Goal: Complete application form

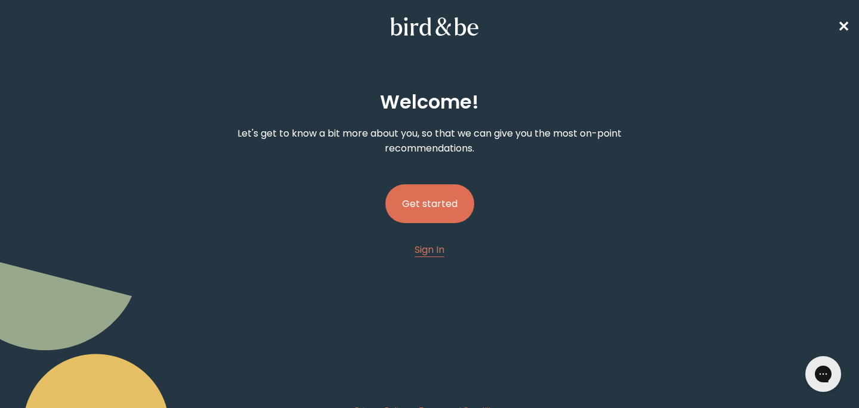
click at [402, 211] on button "Get started" at bounding box center [430, 203] width 89 height 39
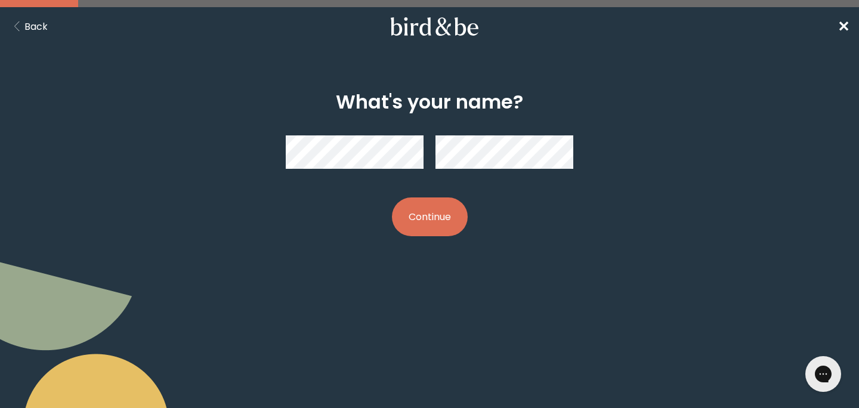
click at [445, 222] on button "Continue" at bounding box center [430, 217] width 76 height 39
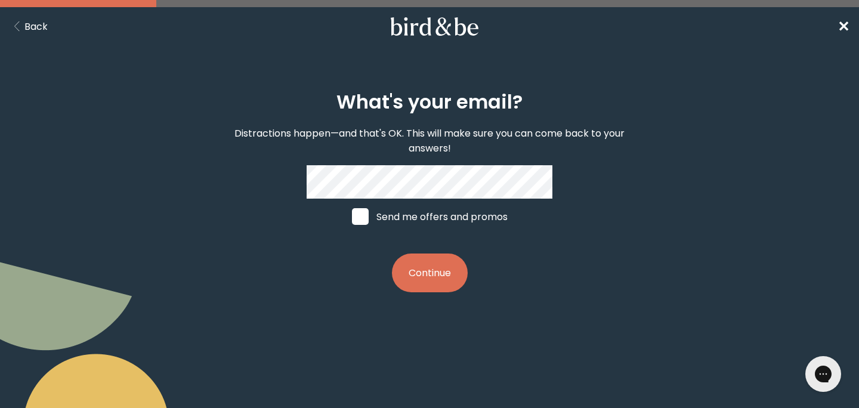
click at [386, 217] on label "Send me offers and promos" at bounding box center [430, 217] width 178 height 36
click at [352, 217] on input "Send me offers and promos" at bounding box center [352, 217] width 1 height 1
checkbox input "true"
click at [433, 270] on button "Continue" at bounding box center [430, 273] width 76 height 39
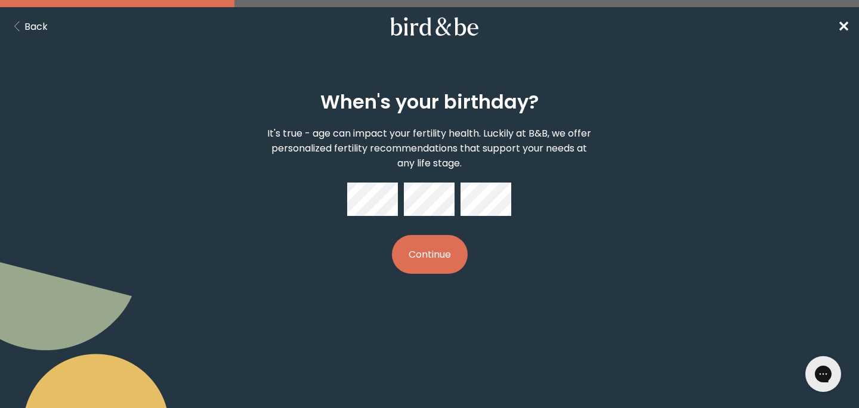
click at [436, 245] on button "Continue" at bounding box center [430, 254] width 76 height 39
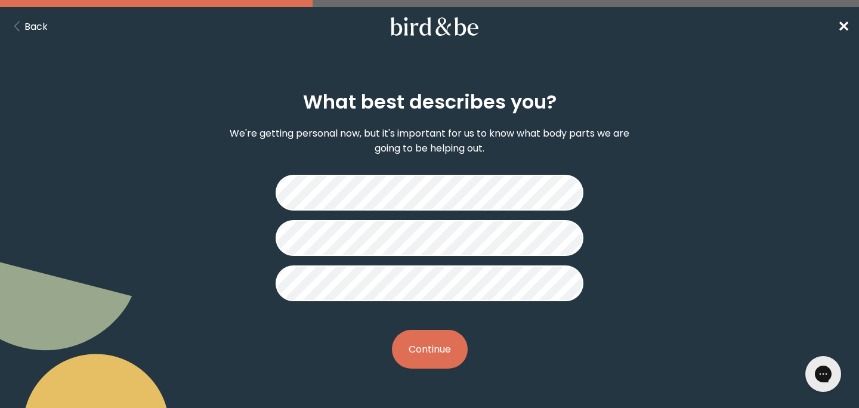
click at [437, 346] on button "Continue" at bounding box center [430, 349] width 76 height 39
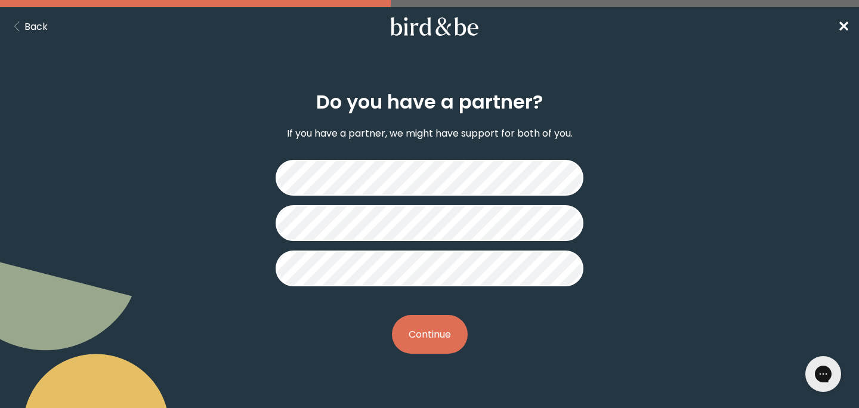
click at [436, 331] on button "Continue" at bounding box center [430, 334] width 76 height 39
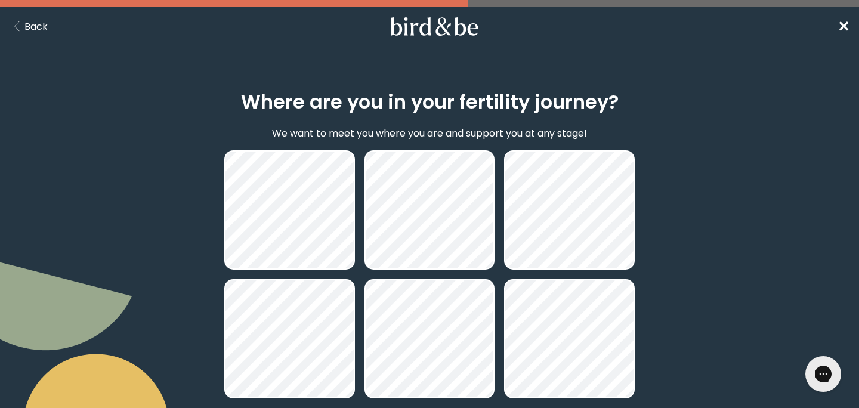
scroll to position [122, 0]
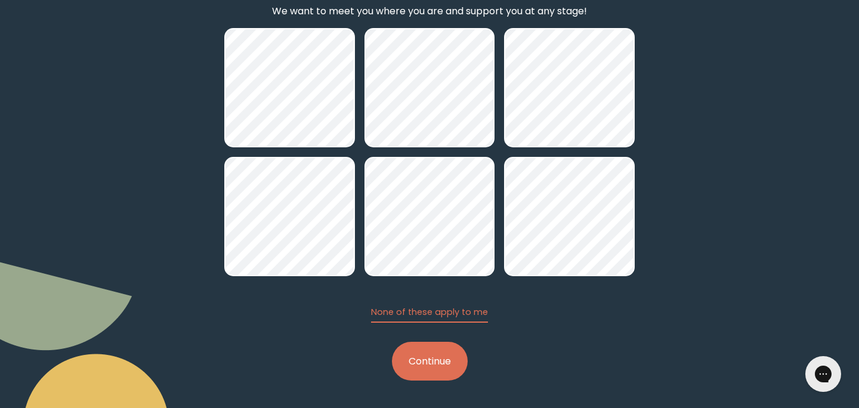
click at [439, 365] on button "Continue" at bounding box center [430, 361] width 76 height 39
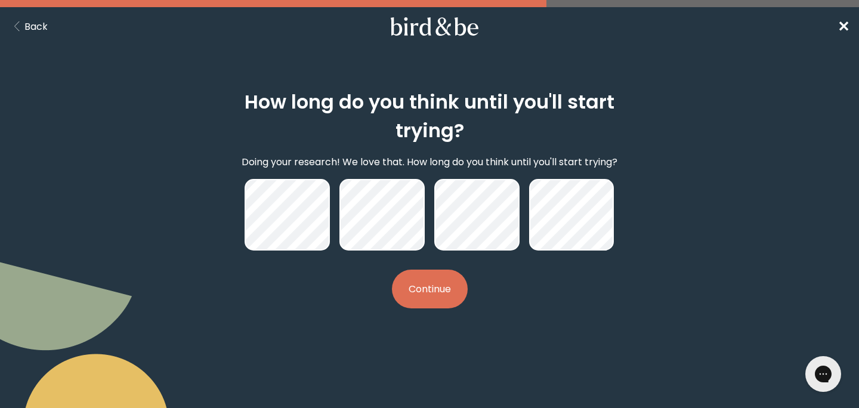
click at [436, 282] on button "Continue" at bounding box center [430, 289] width 76 height 39
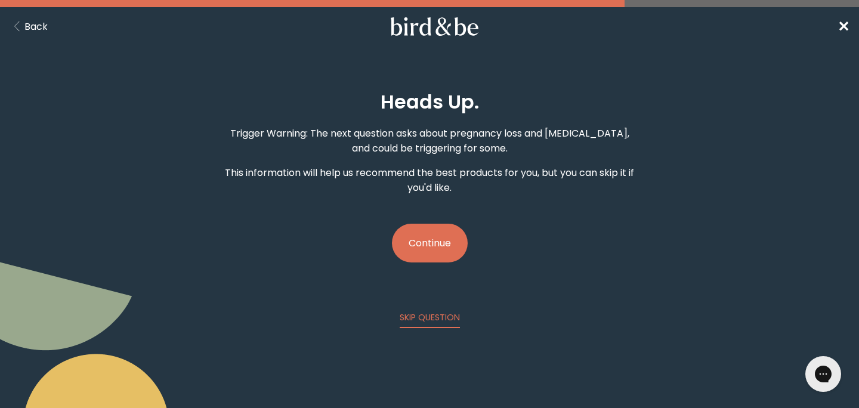
click at [419, 252] on button "Continue" at bounding box center [430, 243] width 76 height 39
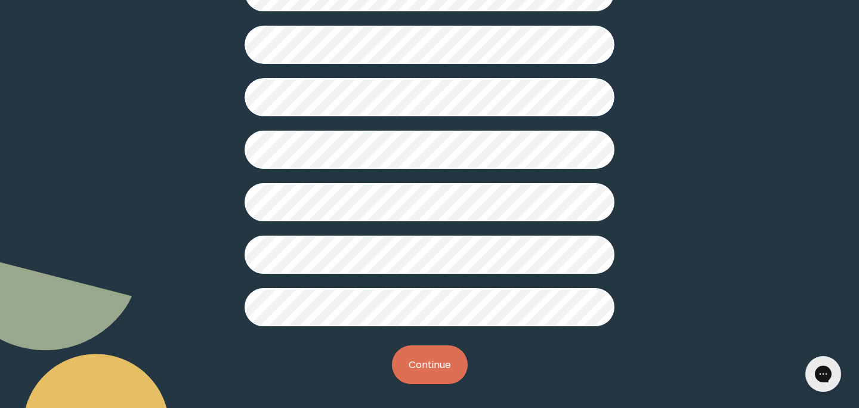
scroll to position [343, 0]
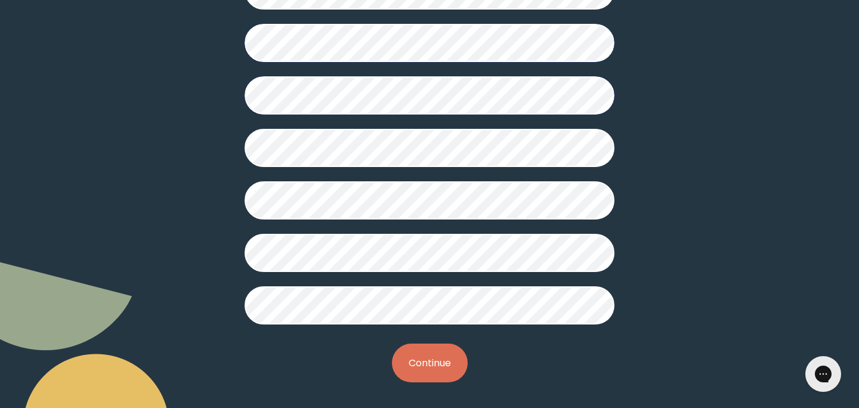
click at [415, 355] on button "Continue" at bounding box center [430, 363] width 76 height 39
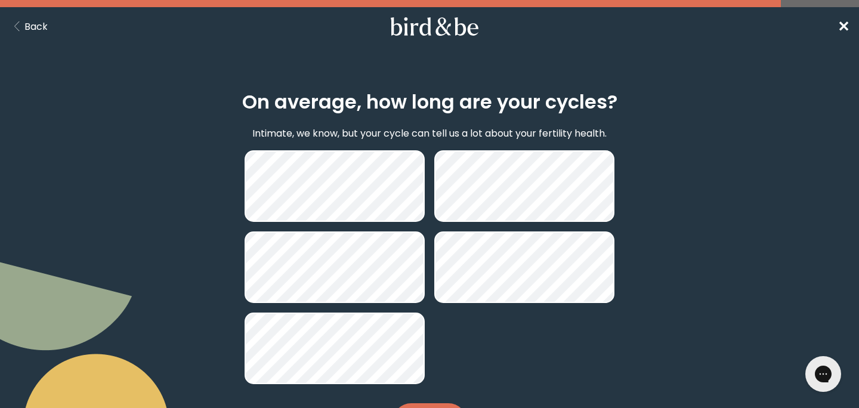
scroll to position [61, 0]
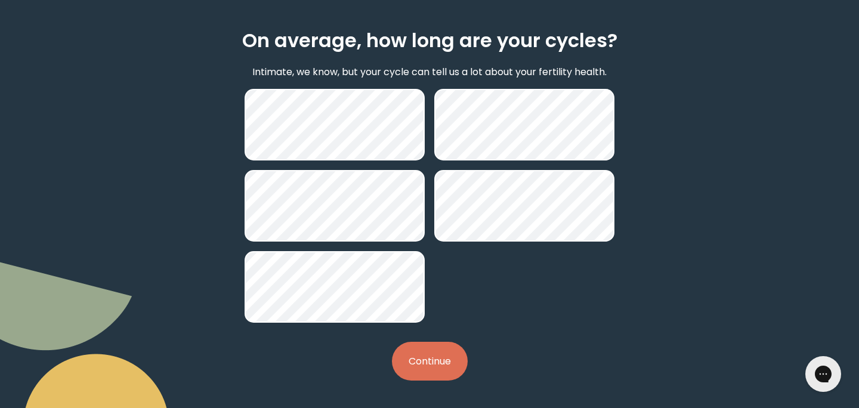
click at [430, 365] on button "Continue" at bounding box center [430, 361] width 76 height 39
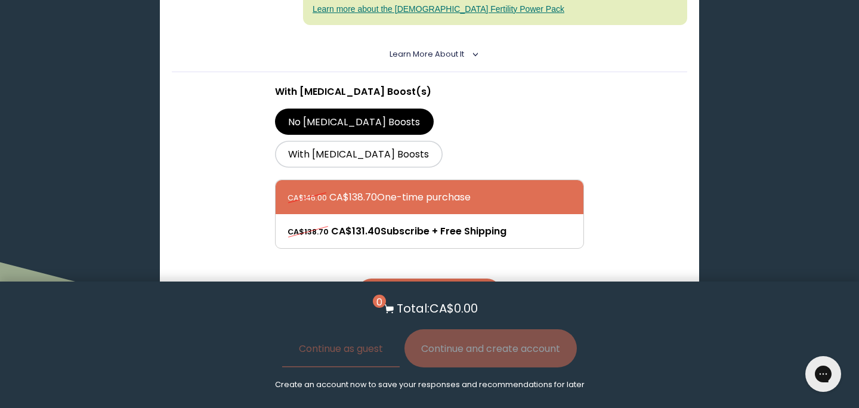
scroll to position [1031, 0]
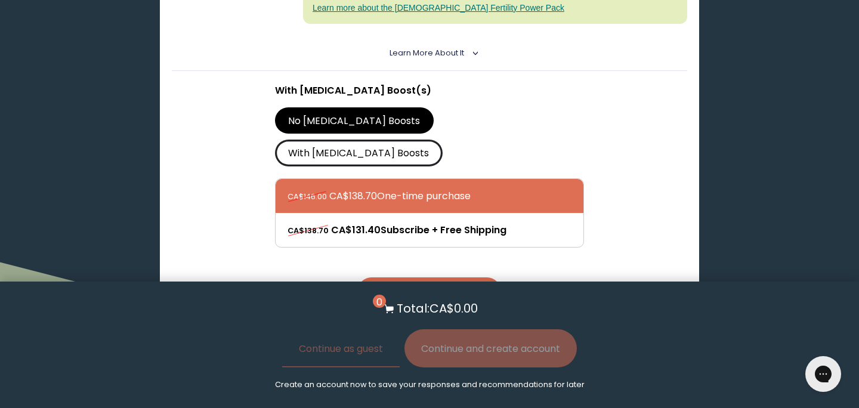
click at [436, 140] on label "With [MEDICAL_DATA] Boosts" at bounding box center [359, 153] width 168 height 26
click at [0, 0] on input "With [MEDICAL_DATA] Boosts" at bounding box center [0, 0] width 0 height 0
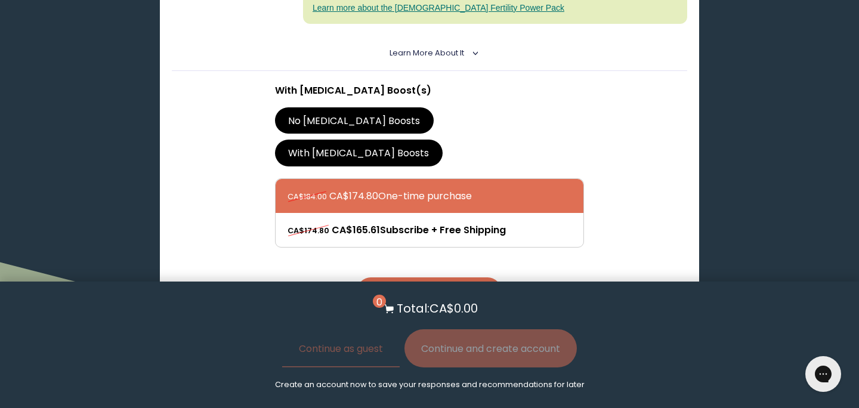
click at [316, 107] on label "No [MEDICAL_DATA] Boosts" at bounding box center [354, 120] width 159 height 26
click at [0, 0] on input "No [MEDICAL_DATA] Boosts" at bounding box center [0, 0] width 0 height 0
